Goal: Find specific page/section: Find specific page/section

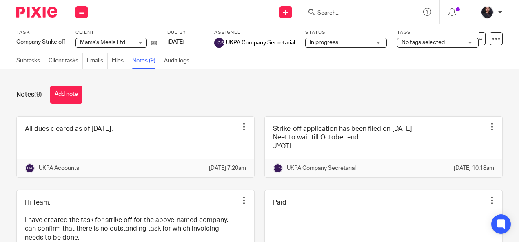
click at [34, 12] on img at bounding box center [36, 12] width 41 height 11
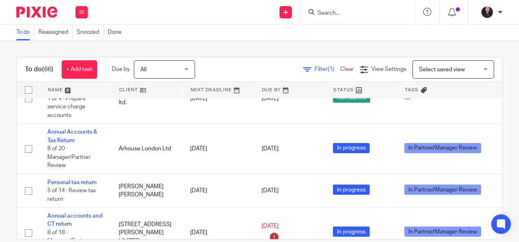
scroll to position [240, 0]
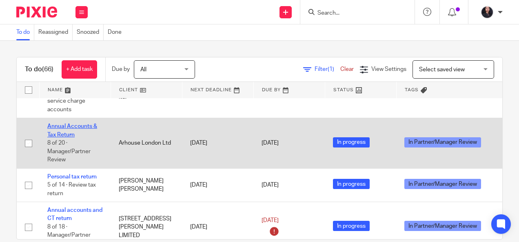
click at [82, 125] on link "Annual Accounts & Tax Return" at bounding box center [72, 131] width 50 height 14
